Goal: Find specific page/section: Find specific page/section

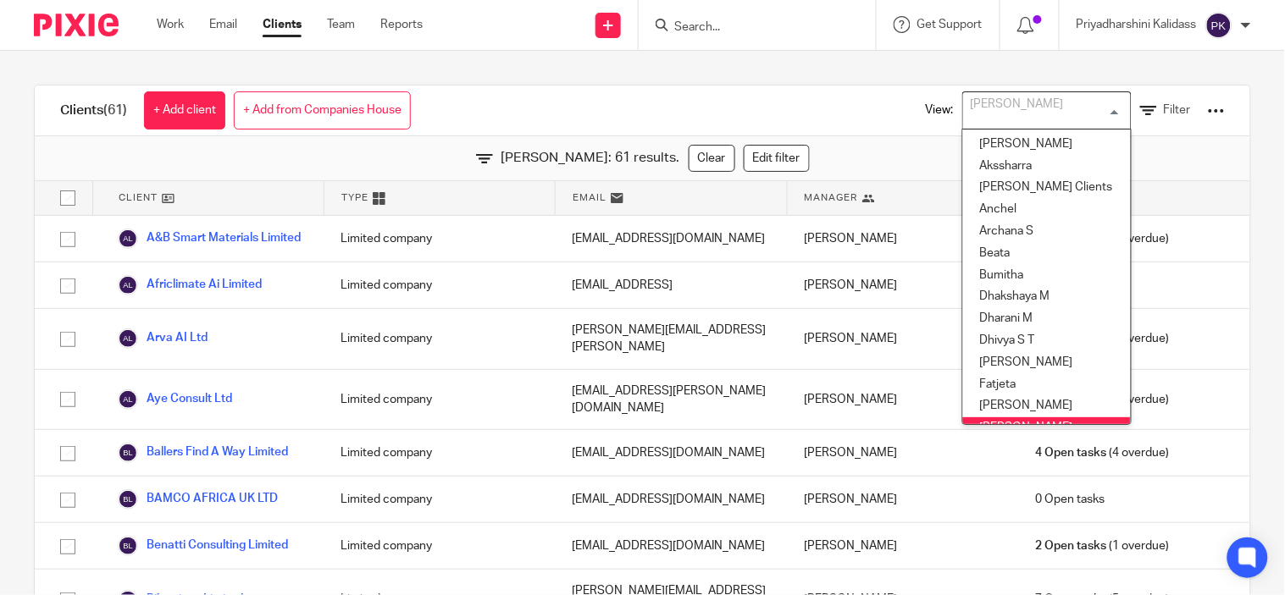
scroll to position [424, 0]
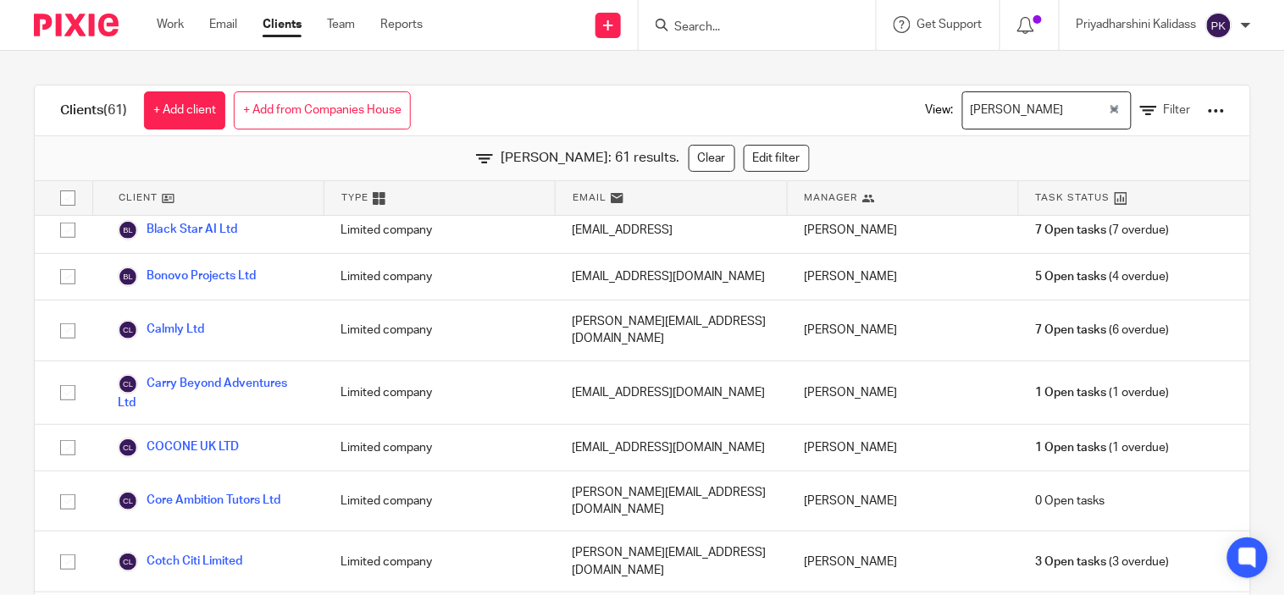
click at [673, 25] on input "Search" at bounding box center [749, 27] width 152 height 15
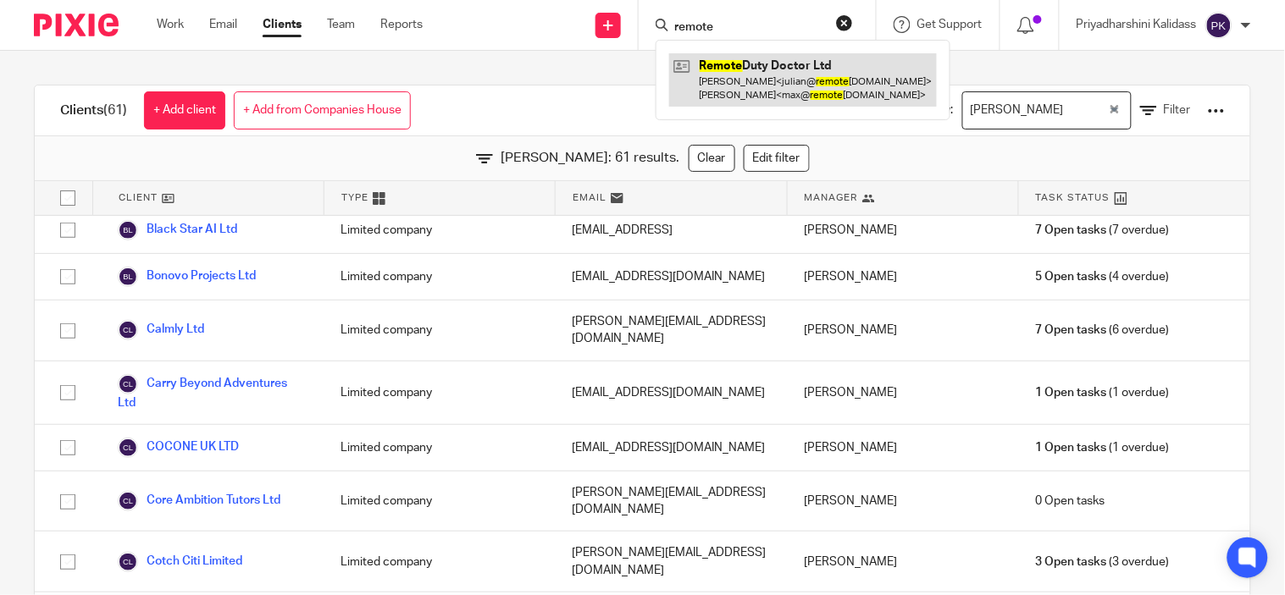
type input "remote"
click at [679, 70] on link at bounding box center [803, 79] width 268 height 53
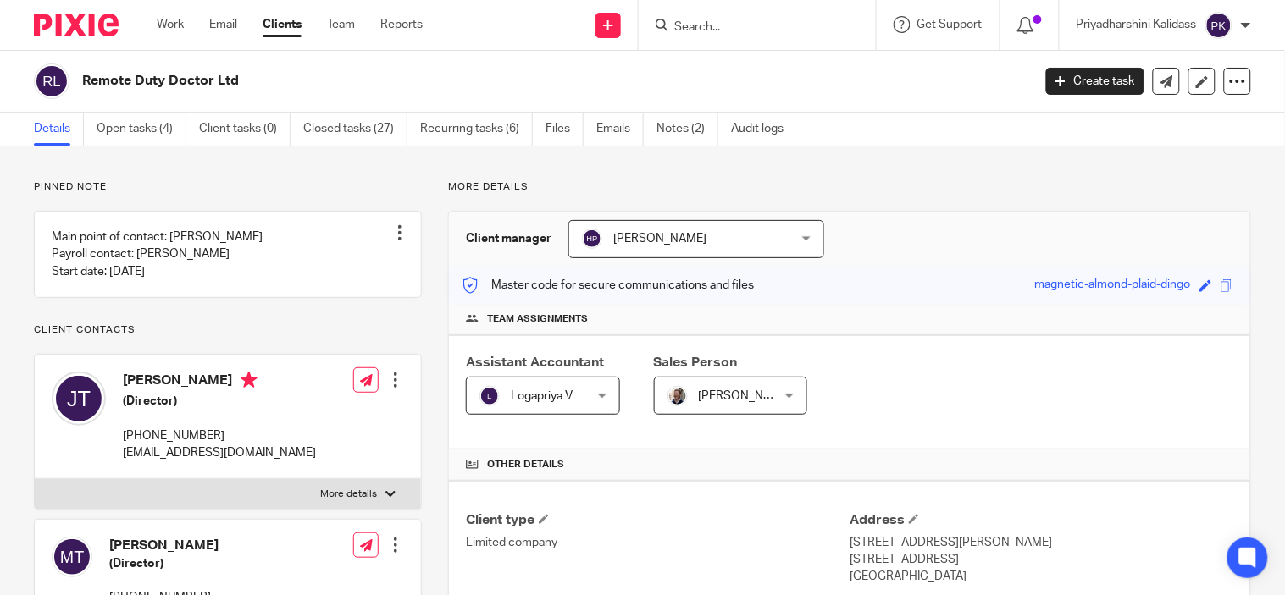
click at [1220, 288] on div "Save magnetic-almond-plaid-dingo" at bounding box center [1136, 285] width 202 height 19
drag, startPoint x: 1220, startPoint y: 288, endPoint x: 1206, endPoint y: 282, distance: 14.8
click at [1206, 282] on div "Save magnetic-almond-plaid-dingo" at bounding box center [1136, 285] width 202 height 19
click at [1221, 282] on span at bounding box center [1227, 286] width 13 height 13
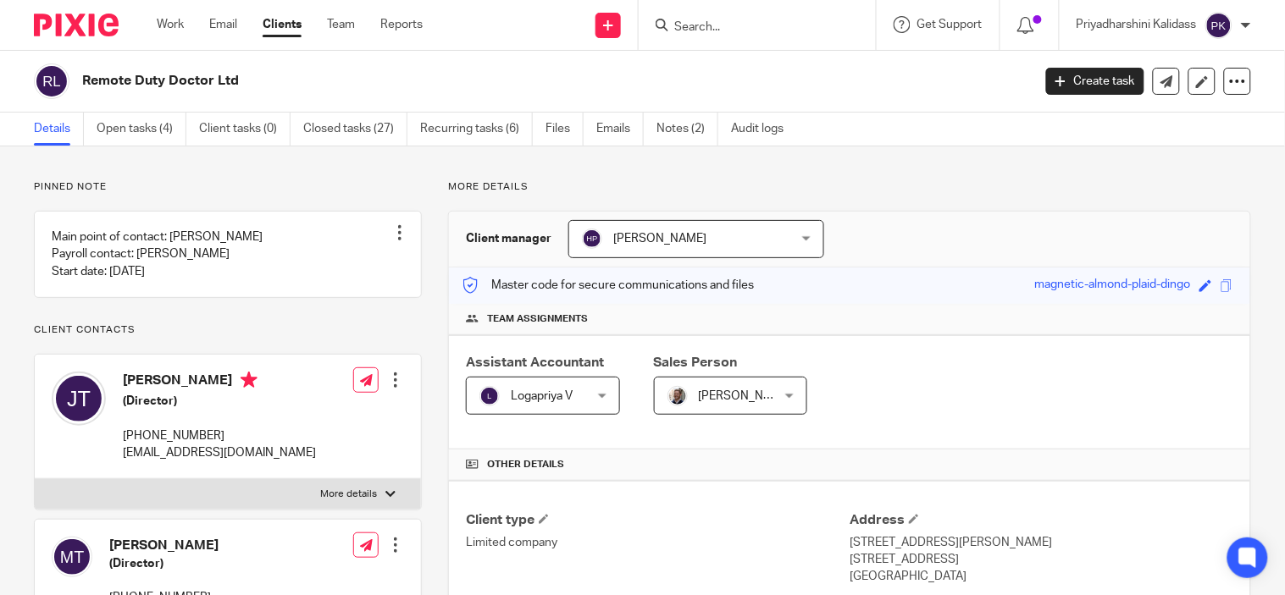
click at [704, 35] on form at bounding box center [763, 24] width 180 height 21
click at [704, 30] on input "Search" at bounding box center [749, 27] width 152 height 15
type input "roadtrip"
click button "submit" at bounding box center [0, 0] width 0 height 0
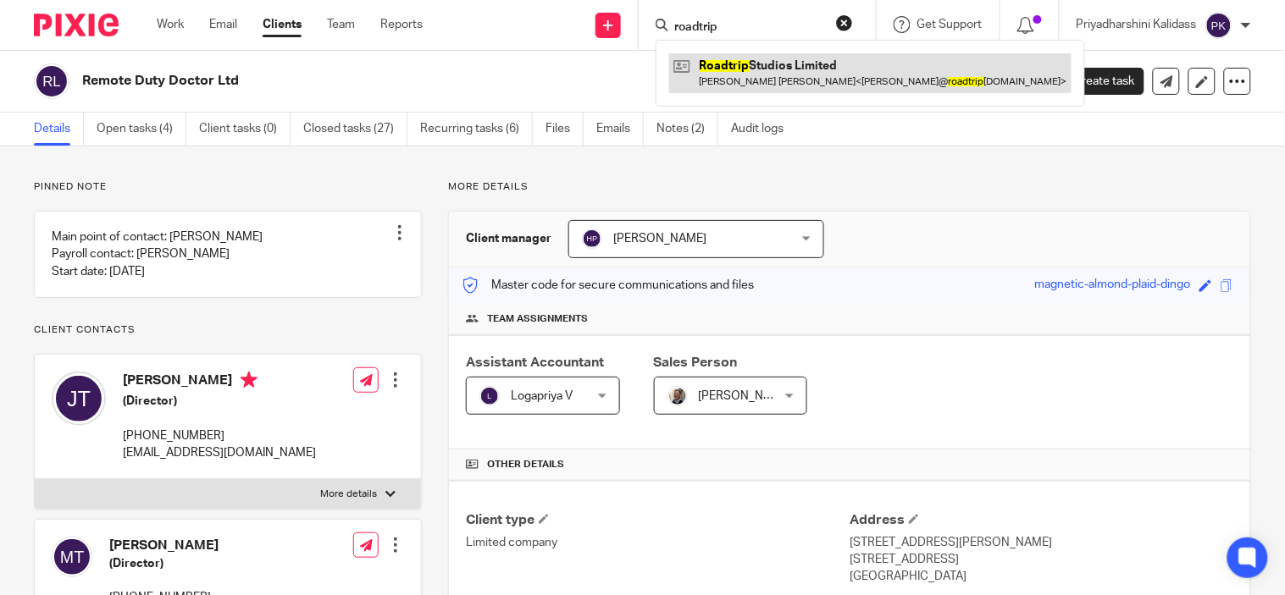
click at [734, 63] on link at bounding box center [870, 72] width 402 height 39
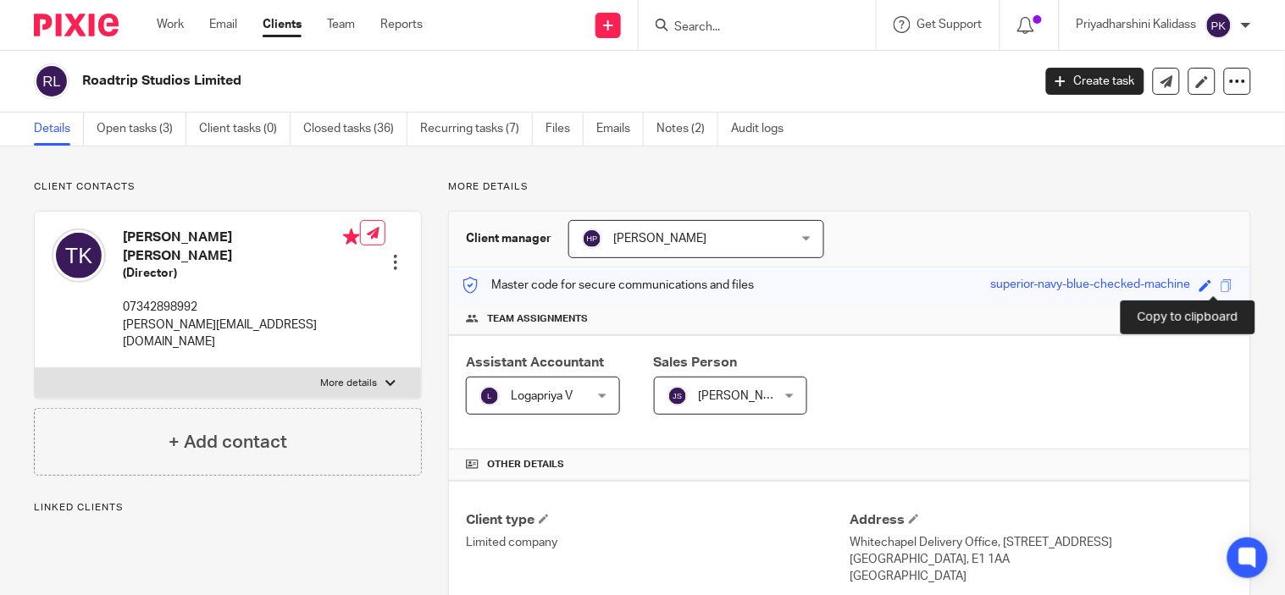
click at [1221, 285] on span at bounding box center [1227, 286] width 13 height 13
click at [1221, 289] on span at bounding box center [1227, 286] width 13 height 13
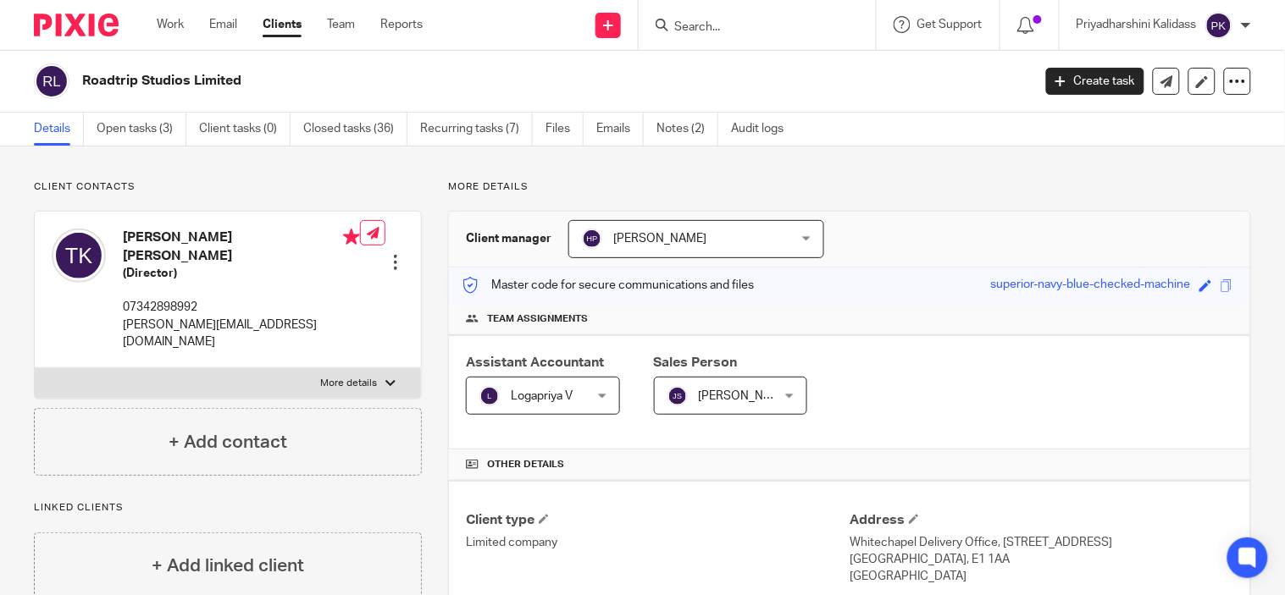
click at [696, 30] on input "Search" at bounding box center [749, 27] width 152 height 15
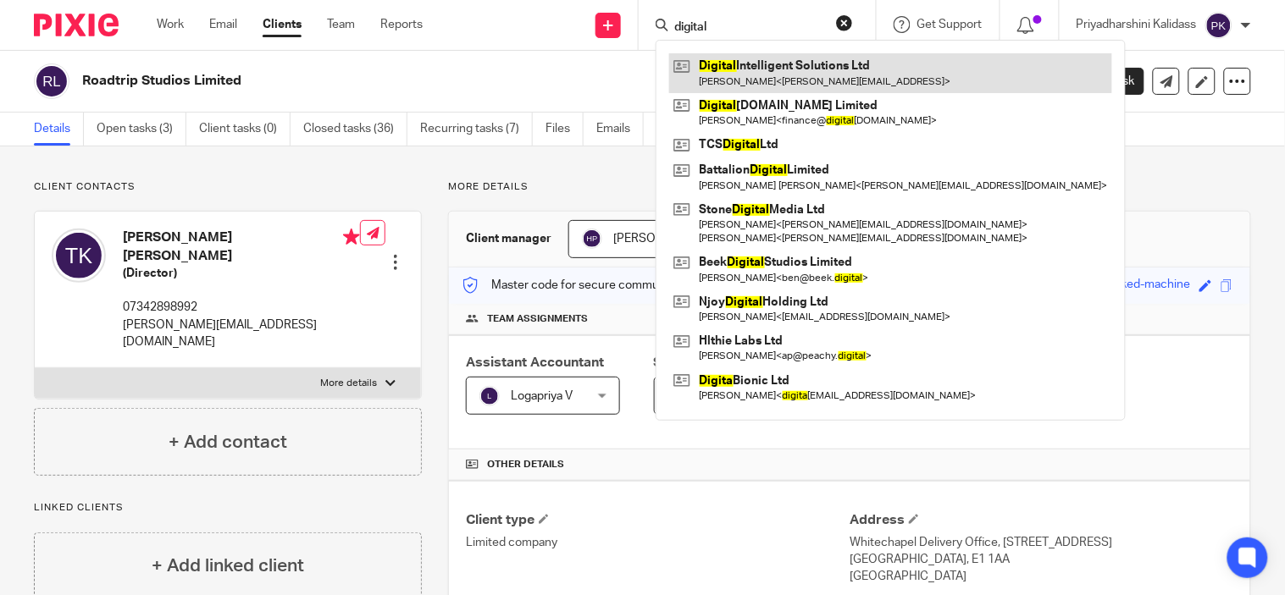
type input "digital"
click at [782, 59] on link at bounding box center [890, 72] width 443 height 39
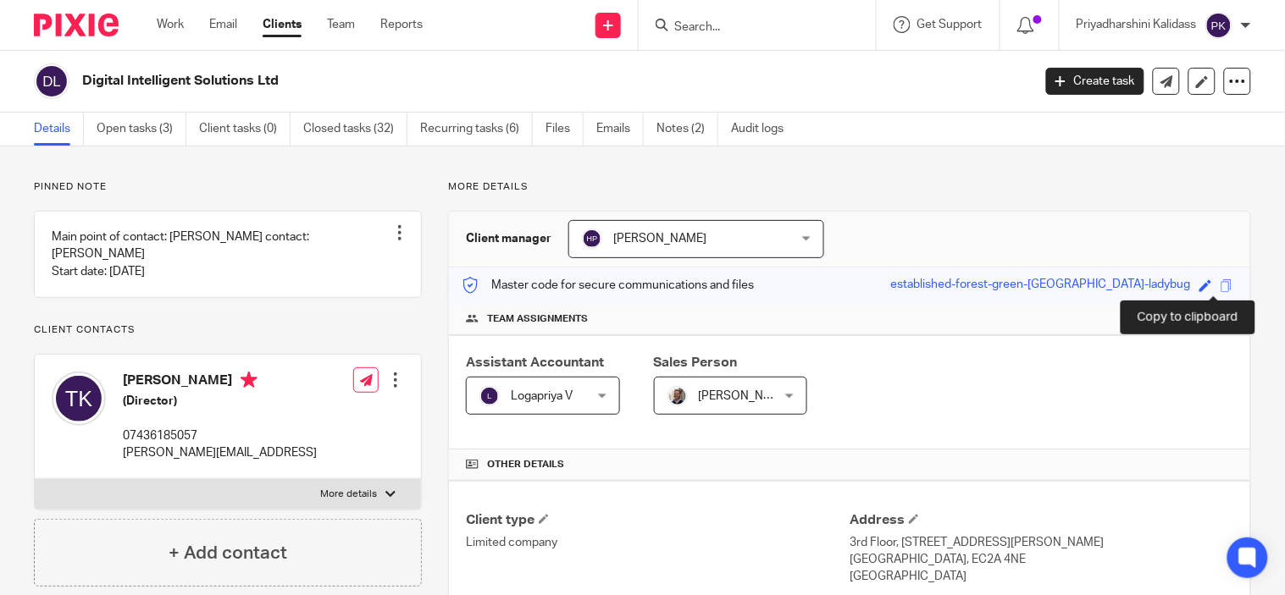
click at [1221, 291] on span at bounding box center [1227, 286] width 13 height 13
click at [714, 30] on input "Search" at bounding box center [749, 27] width 152 height 15
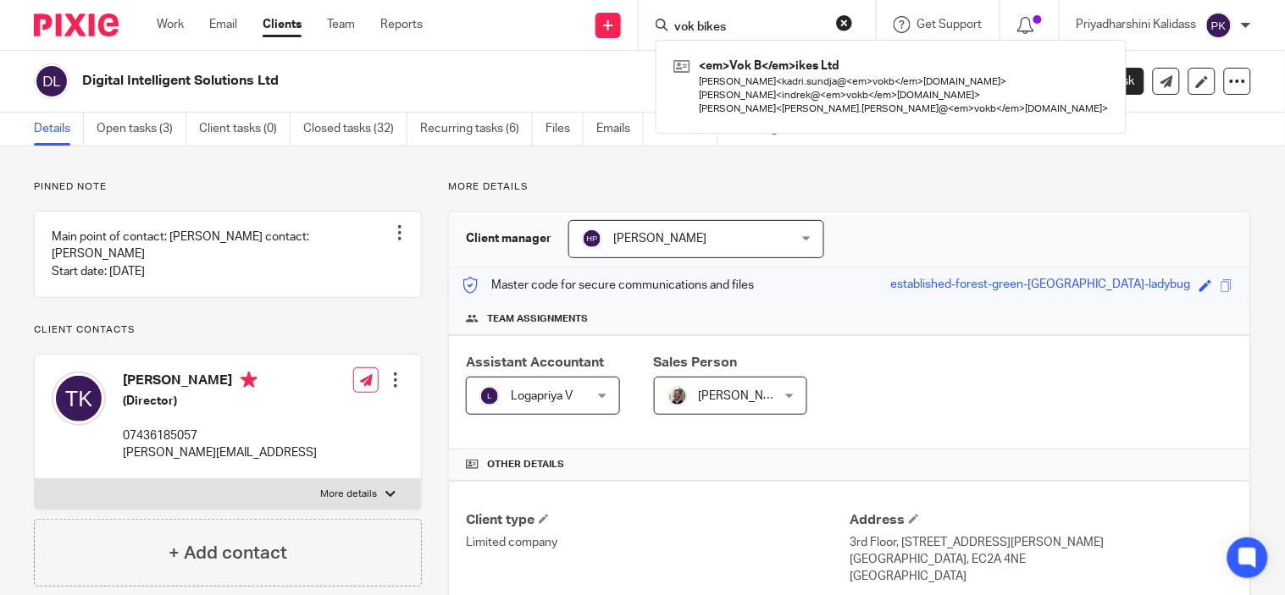
type input "vok bikes"
click button "submit" at bounding box center [0, 0] width 0 height 0
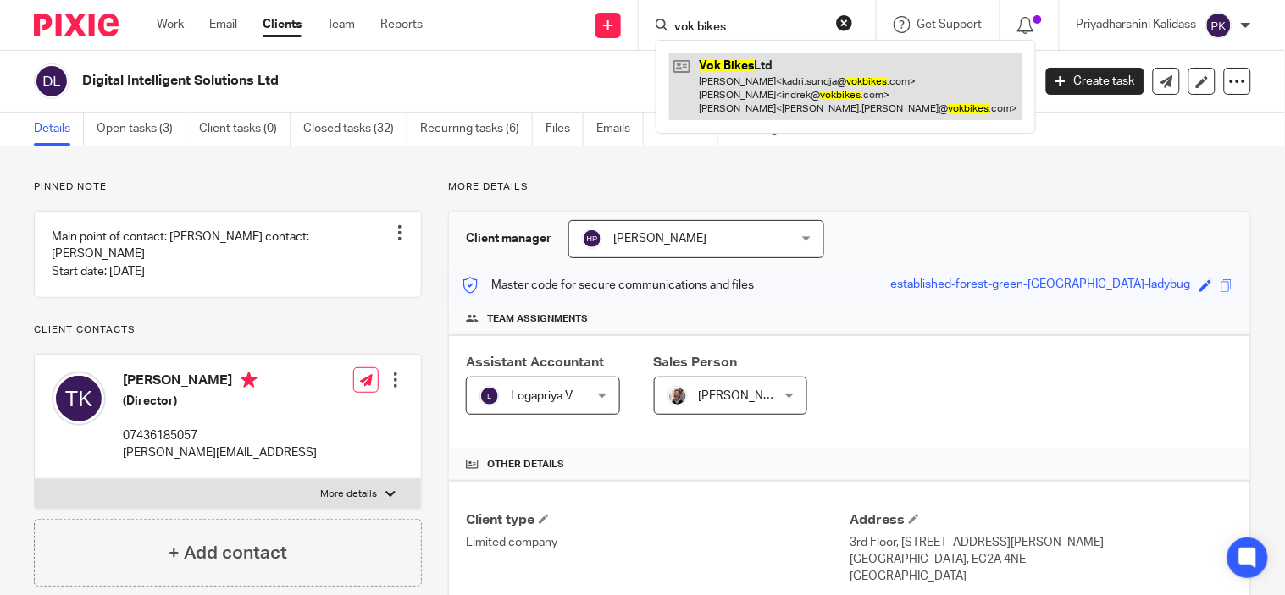
click at [756, 55] on link at bounding box center [845, 86] width 353 height 67
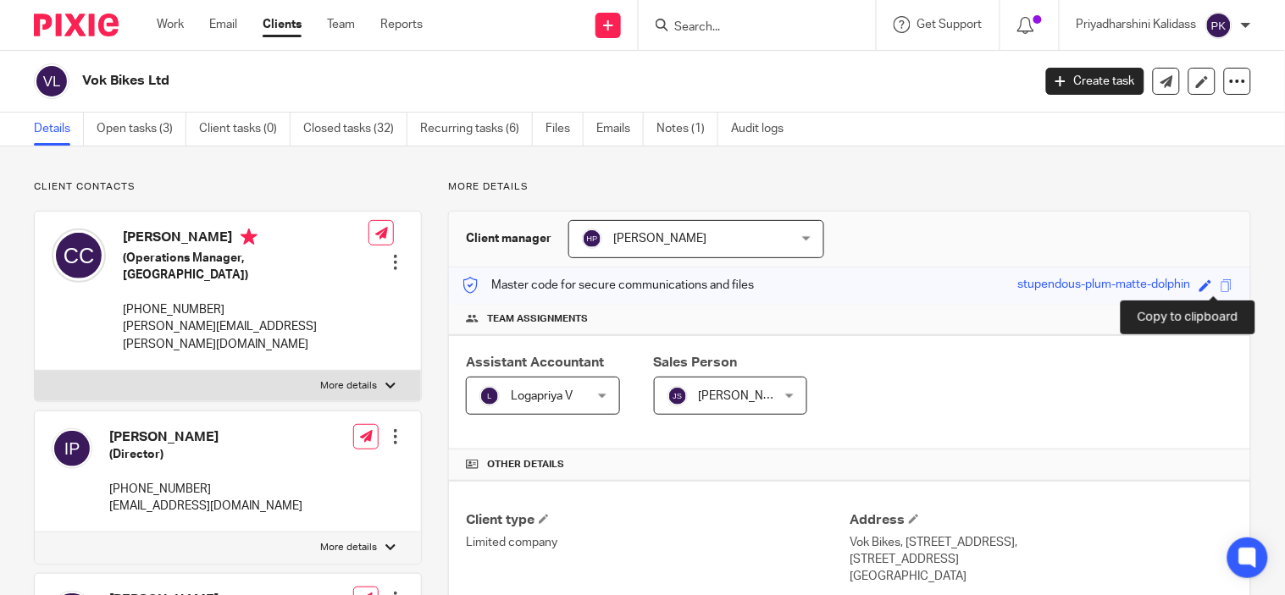
click at [1221, 291] on span at bounding box center [1227, 286] width 13 height 13
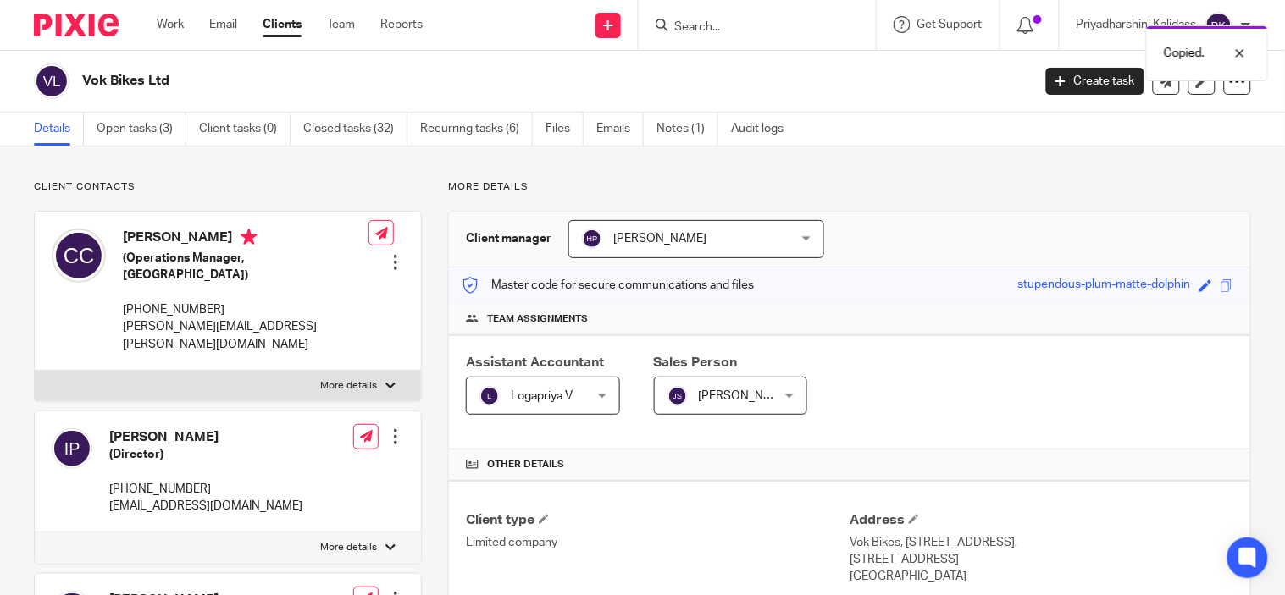
click at [1216, 278] on div "Save stupendous-plum-matte-dolphin" at bounding box center [1127, 285] width 219 height 19
